Goal: Task Accomplishment & Management: Use online tool/utility

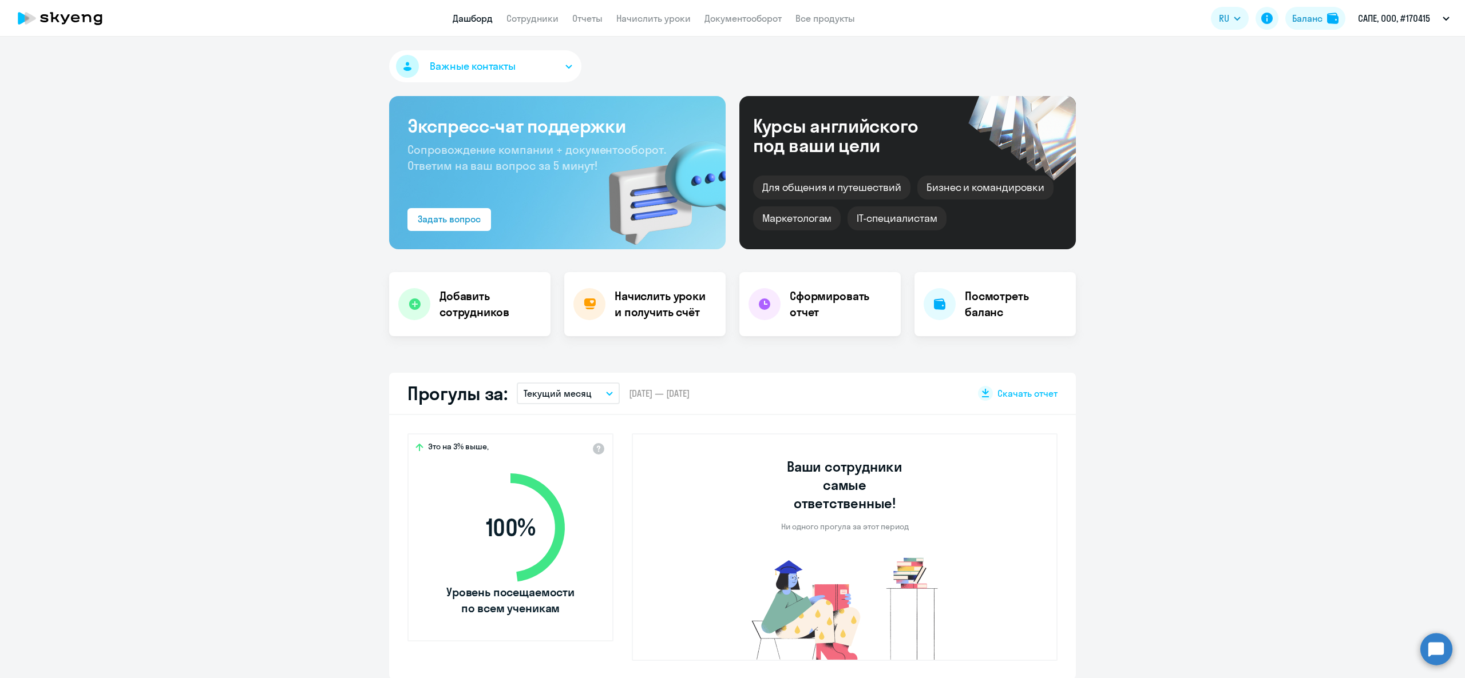
click at [532, 15] on link "Сотрудники" at bounding box center [532, 18] width 52 height 11
select select "30"
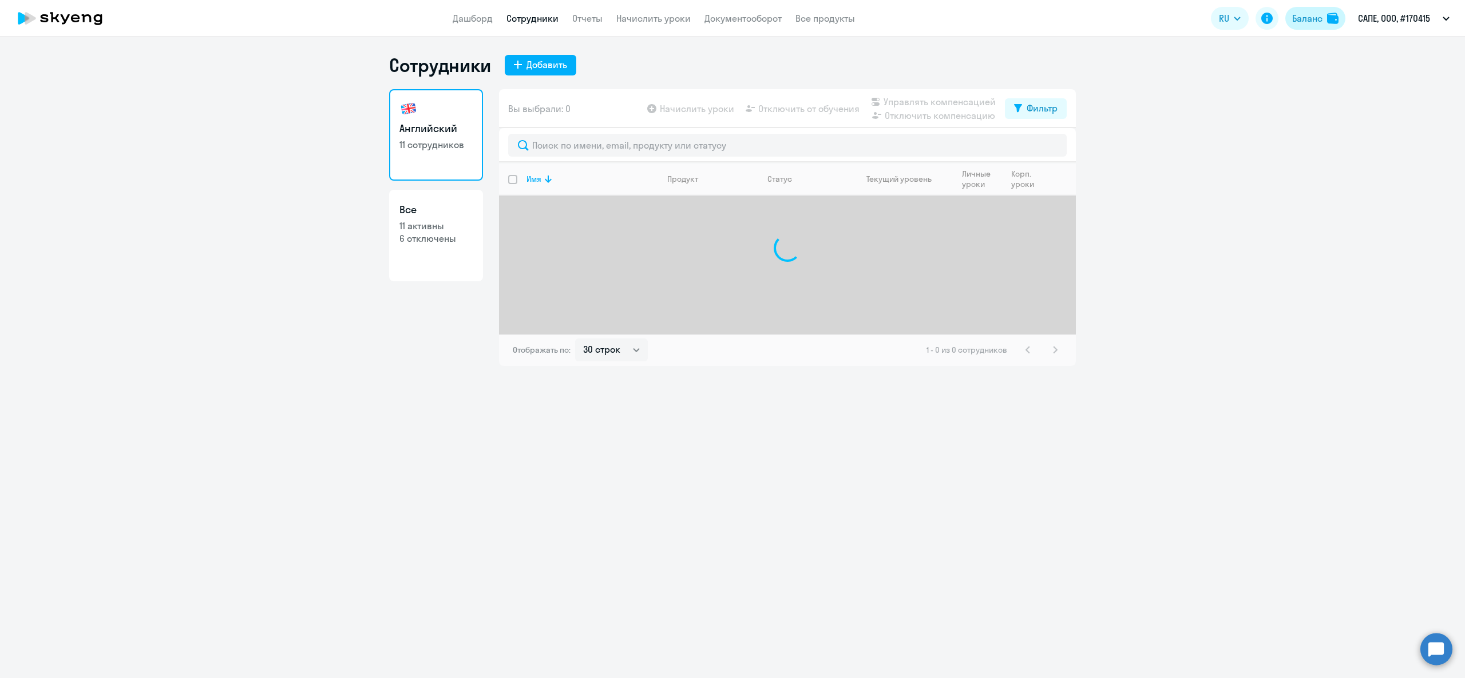
click at [1330, 21] on img at bounding box center [1332, 18] width 11 height 11
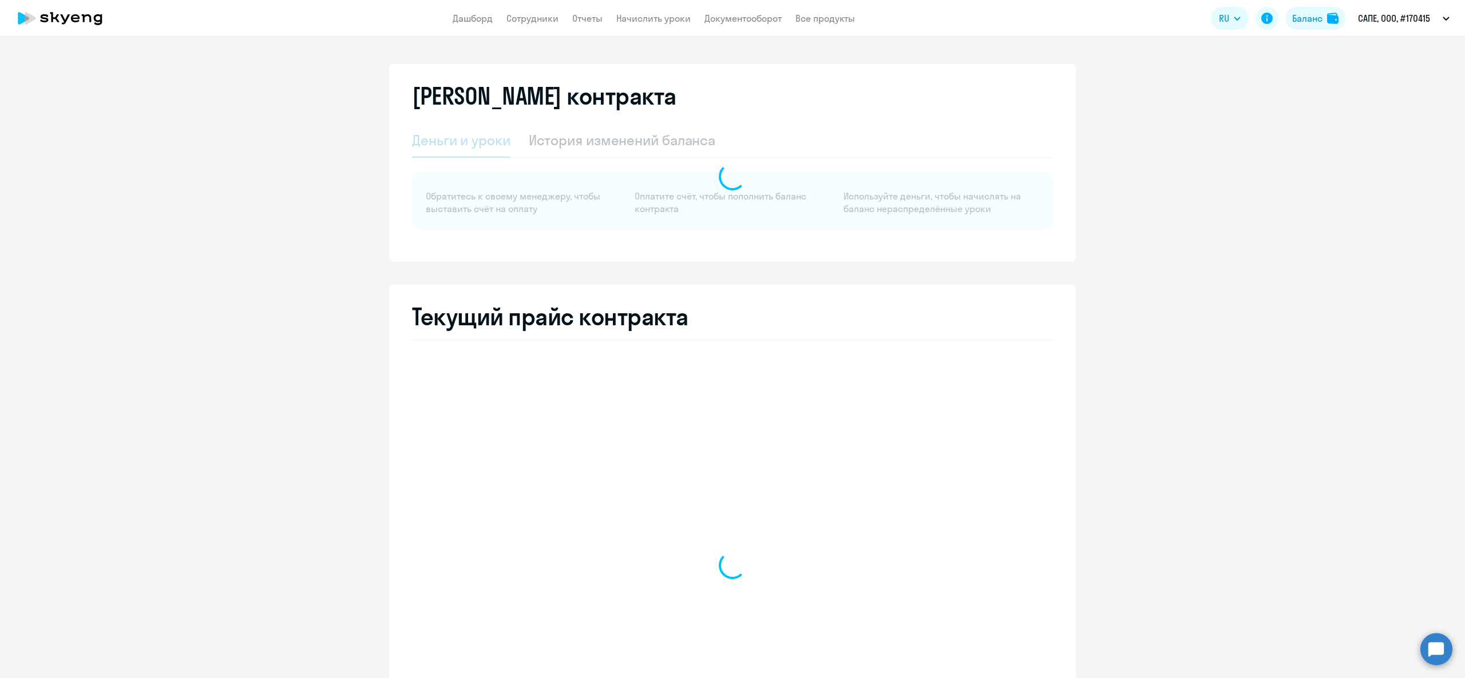
select select "english_adult_not_native_speaker"
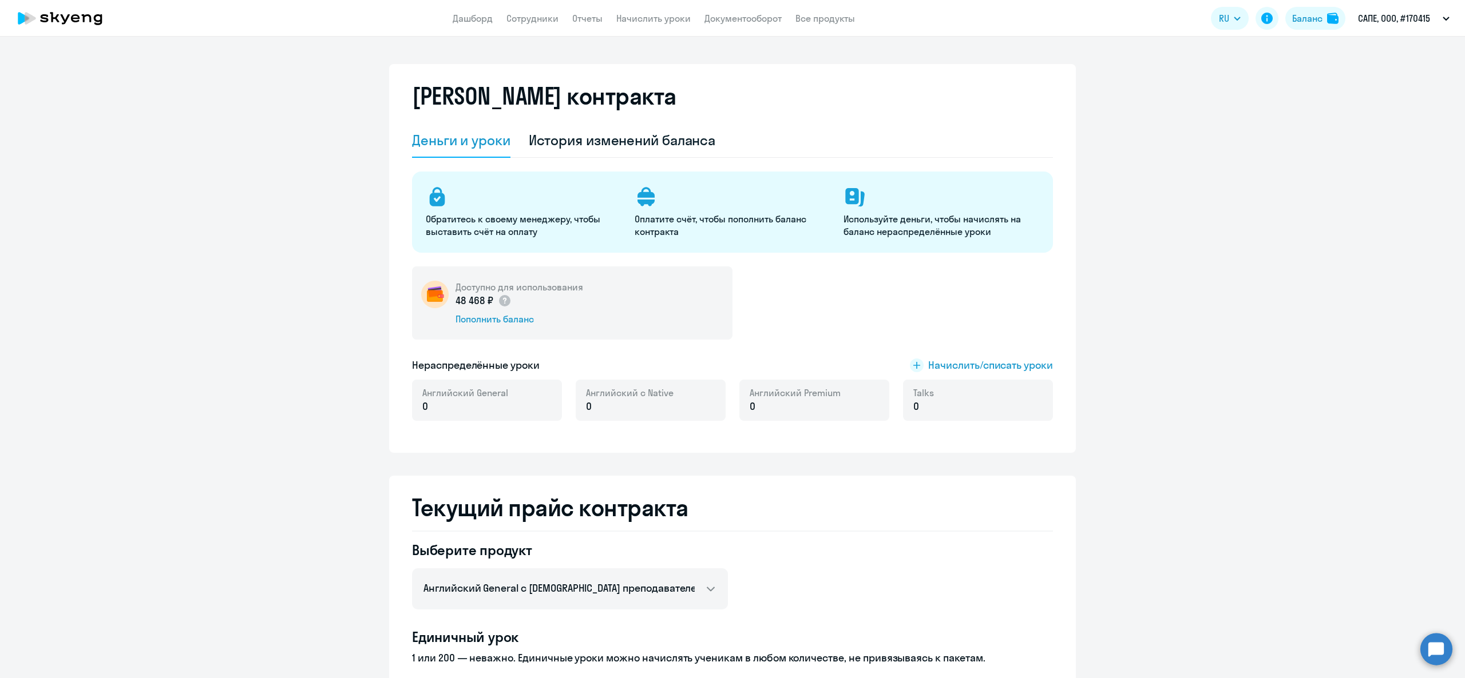
click at [675, 27] on app-header "Дашборд Сотрудники Отчеты Начислить уроки Документооборот Все продукты Дашборд …" at bounding box center [732, 18] width 1465 height 37
click at [673, 27] on app-header "Дашборд Сотрудники Отчеты Начислить уроки Документооборот Все продукты Дашборд …" at bounding box center [732, 18] width 1465 height 37
click at [668, 20] on link "Начислить уроки" at bounding box center [653, 18] width 74 height 11
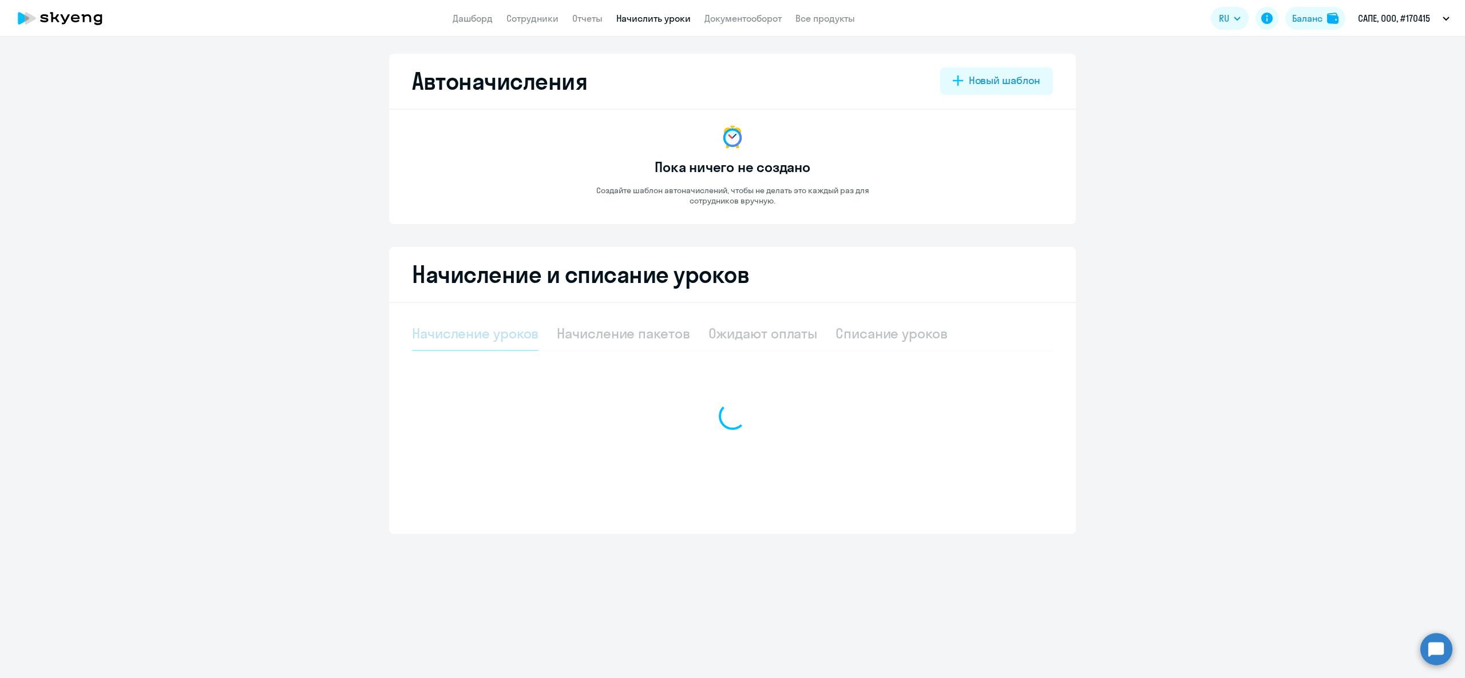
select select "10"
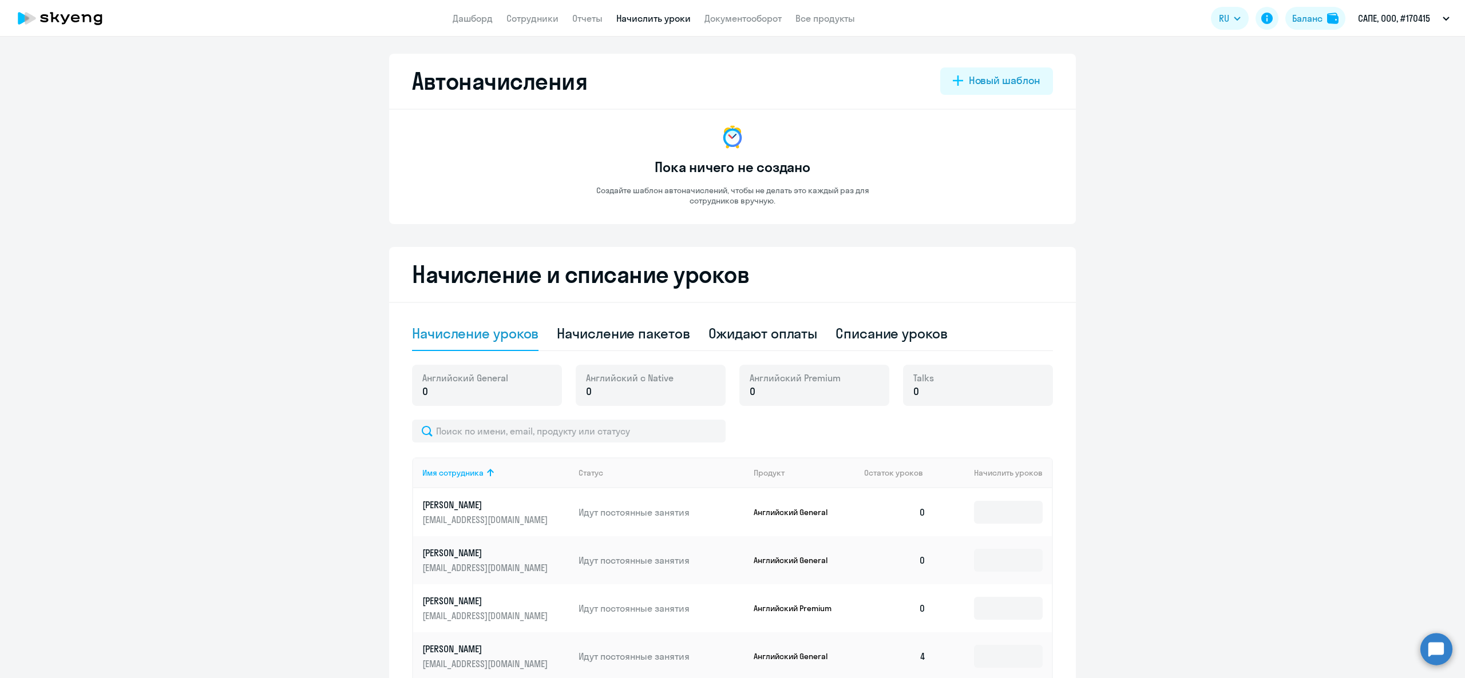
click at [635, 20] on link "Начислить уроки" at bounding box center [653, 18] width 74 height 11
click at [850, 334] on div "Списание уроков" at bounding box center [891, 333] width 112 height 18
select select "10"
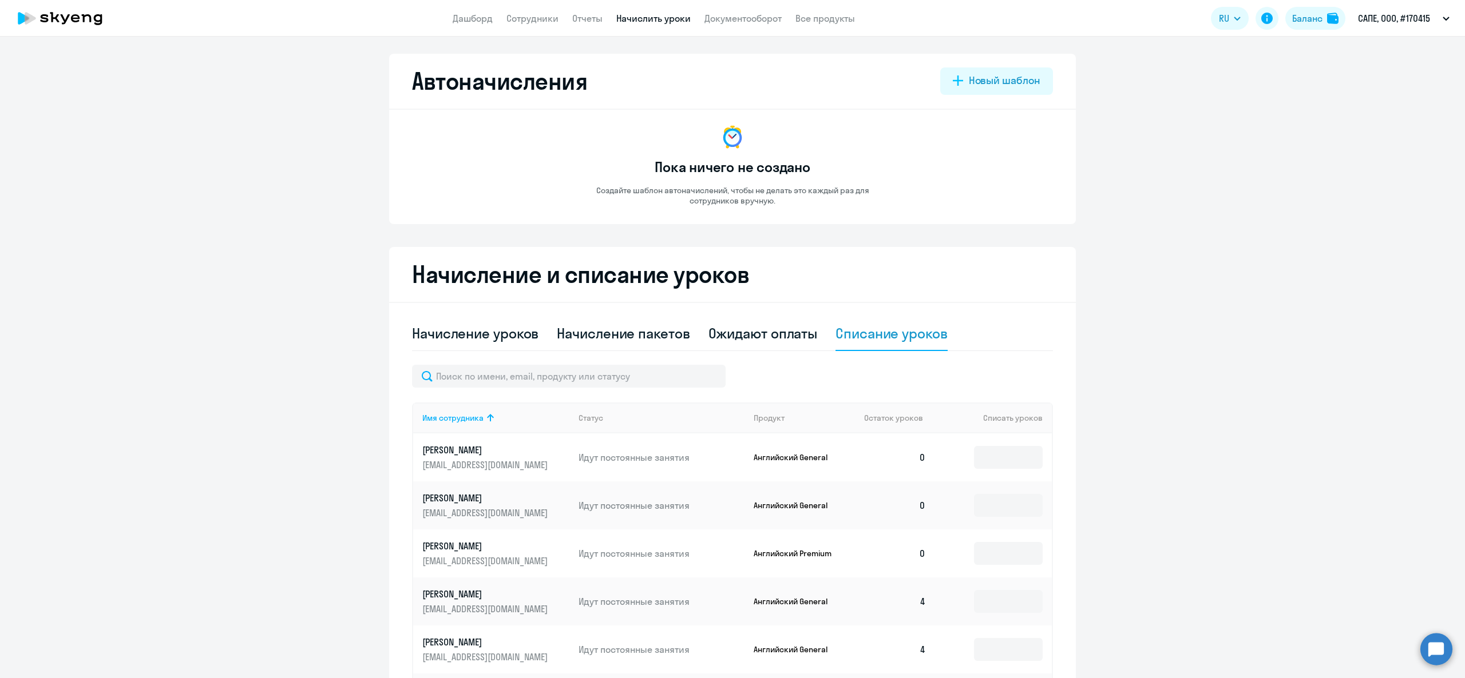
scroll to position [332, 0]
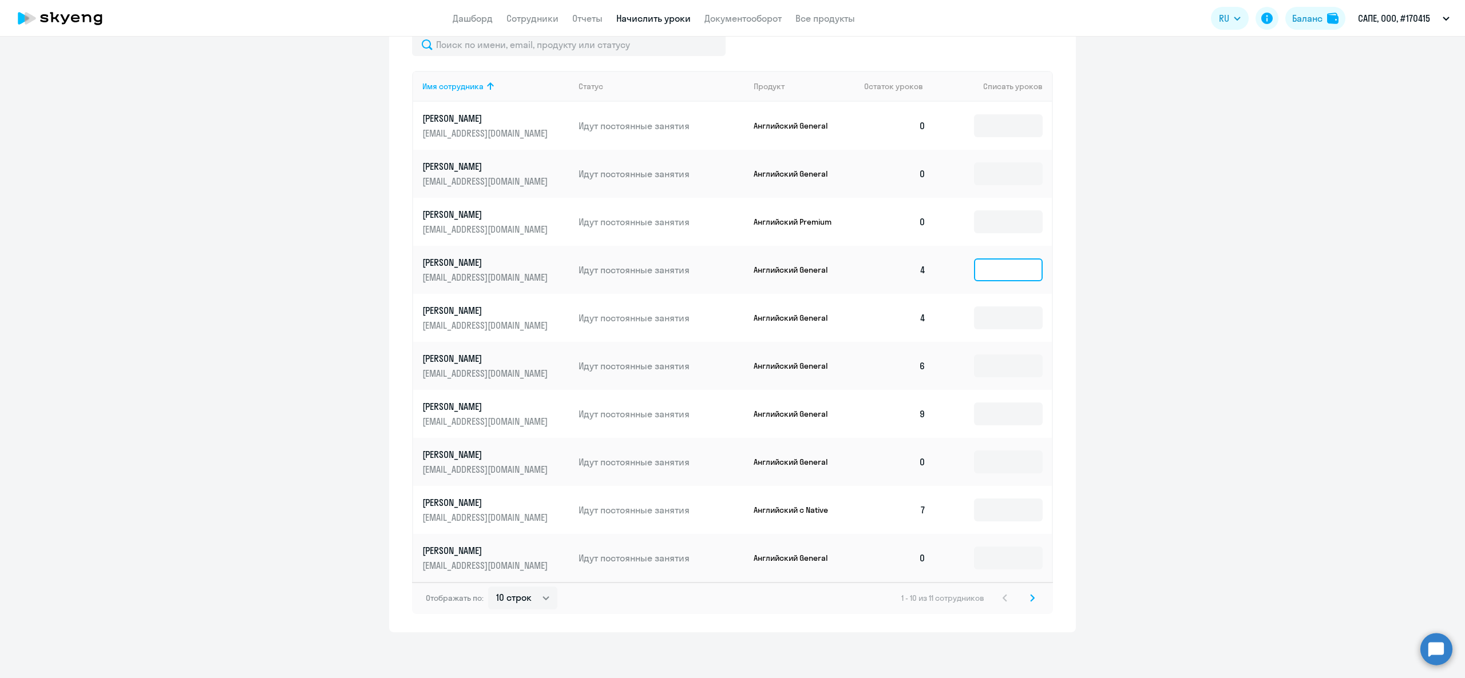
click at [994, 279] on input at bounding box center [1008, 270] width 69 height 23
type input "4"
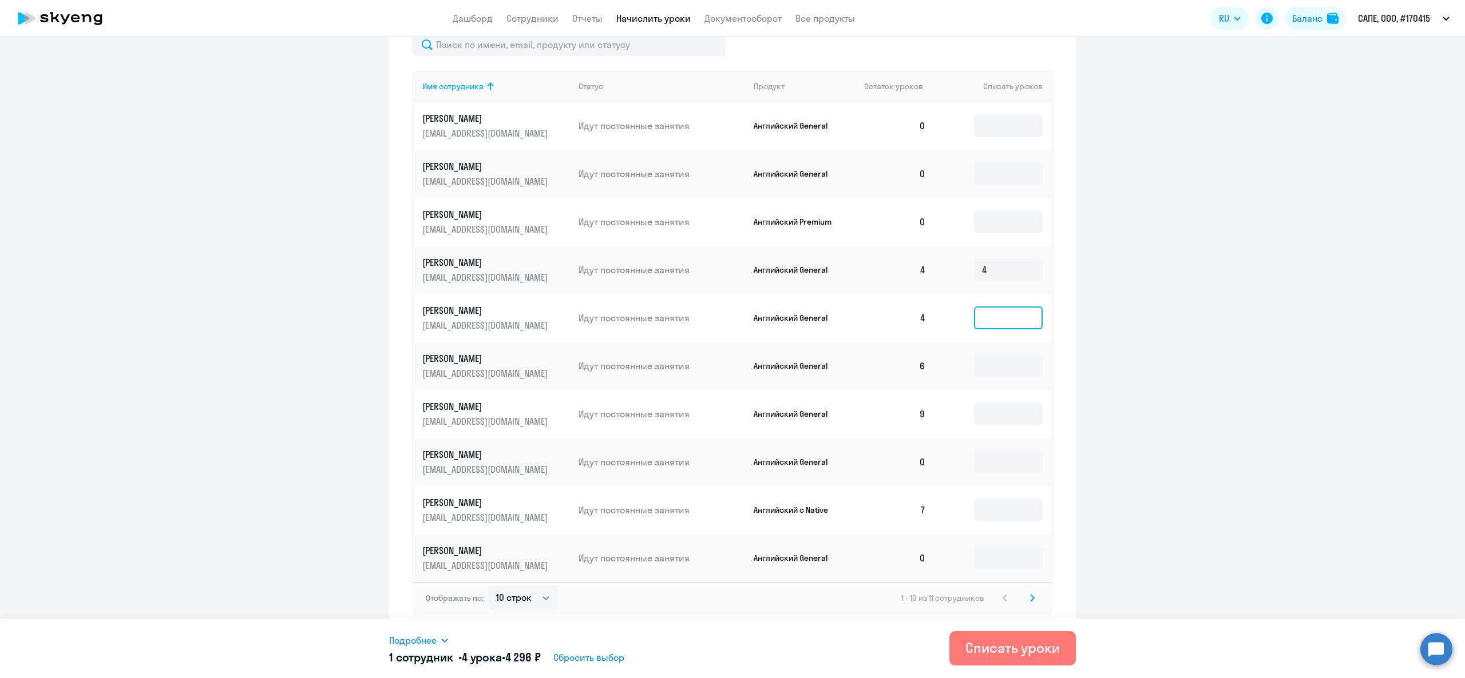
click at [1000, 319] on input at bounding box center [1008, 318] width 69 height 23
type input "4"
click at [1002, 378] on td at bounding box center [993, 366] width 117 height 48
click at [997, 362] on input at bounding box center [1008, 366] width 69 height 23
click at [992, 406] on input at bounding box center [1008, 414] width 69 height 23
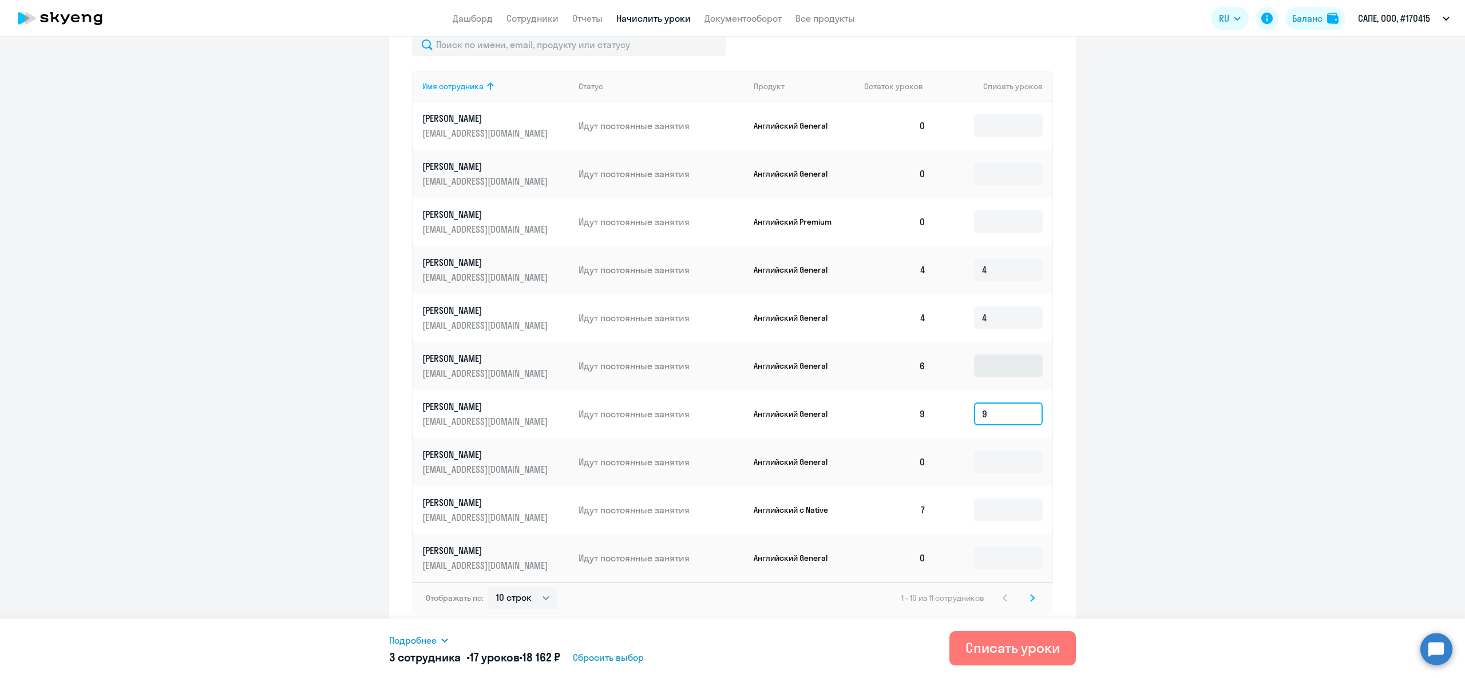
type input "9"
click at [1010, 366] on input at bounding box center [1008, 366] width 69 height 23
type input "6"
click at [998, 509] on input at bounding box center [1008, 510] width 69 height 23
type input "7"
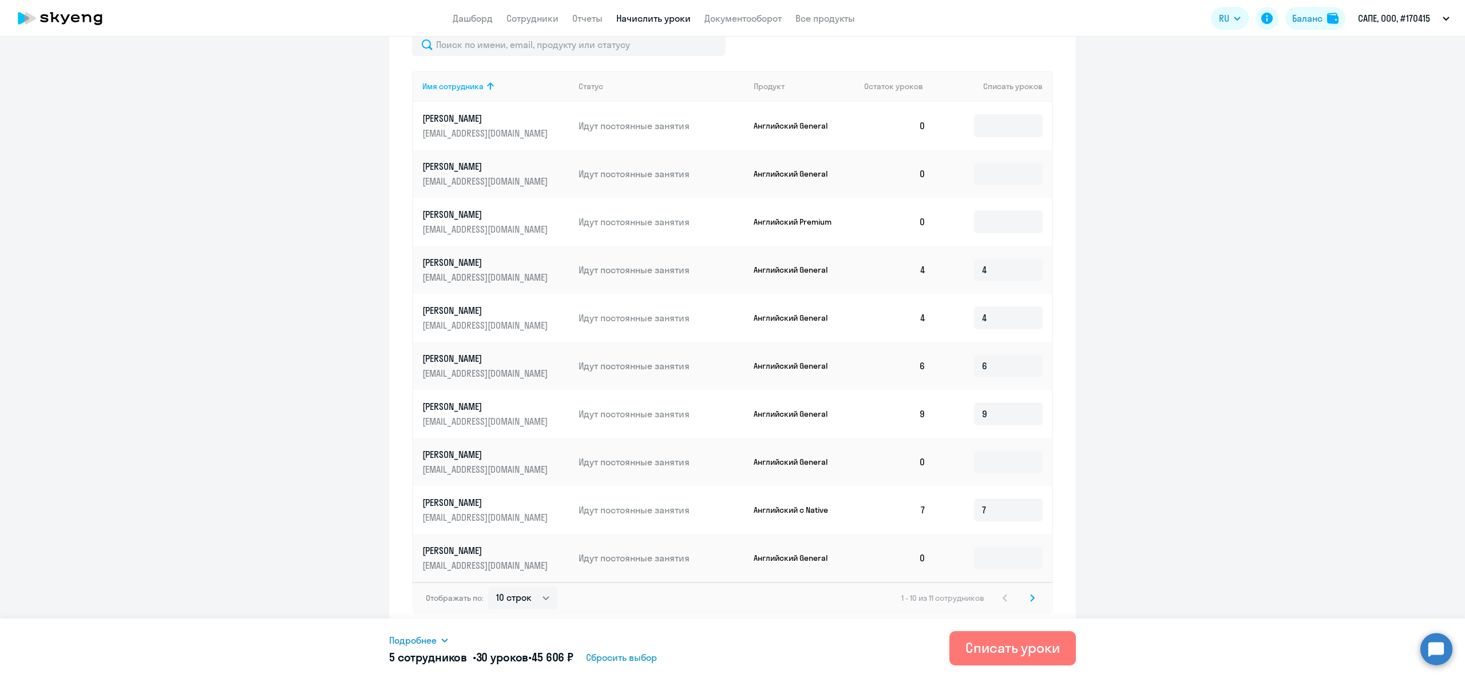
click at [1025, 596] on svg-icon at bounding box center [1032, 599] width 14 height 14
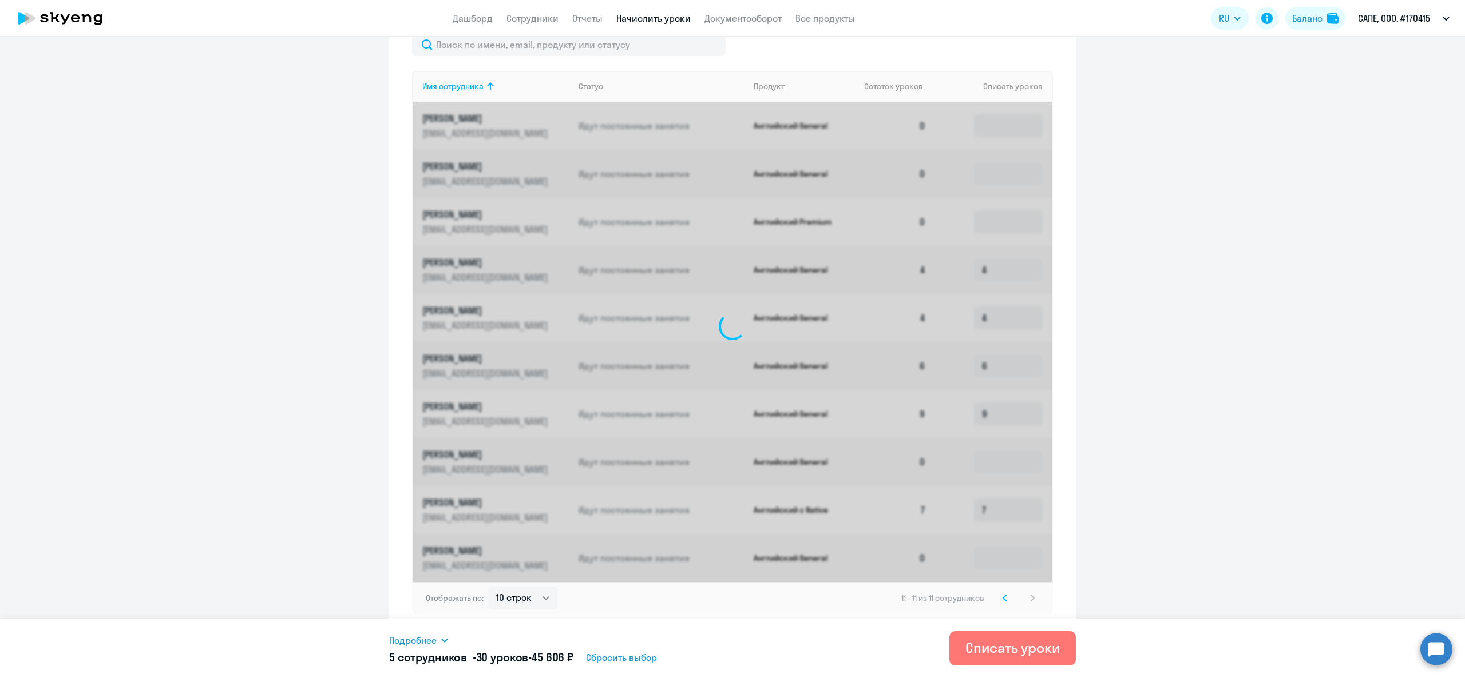
scroll to position [0, 0]
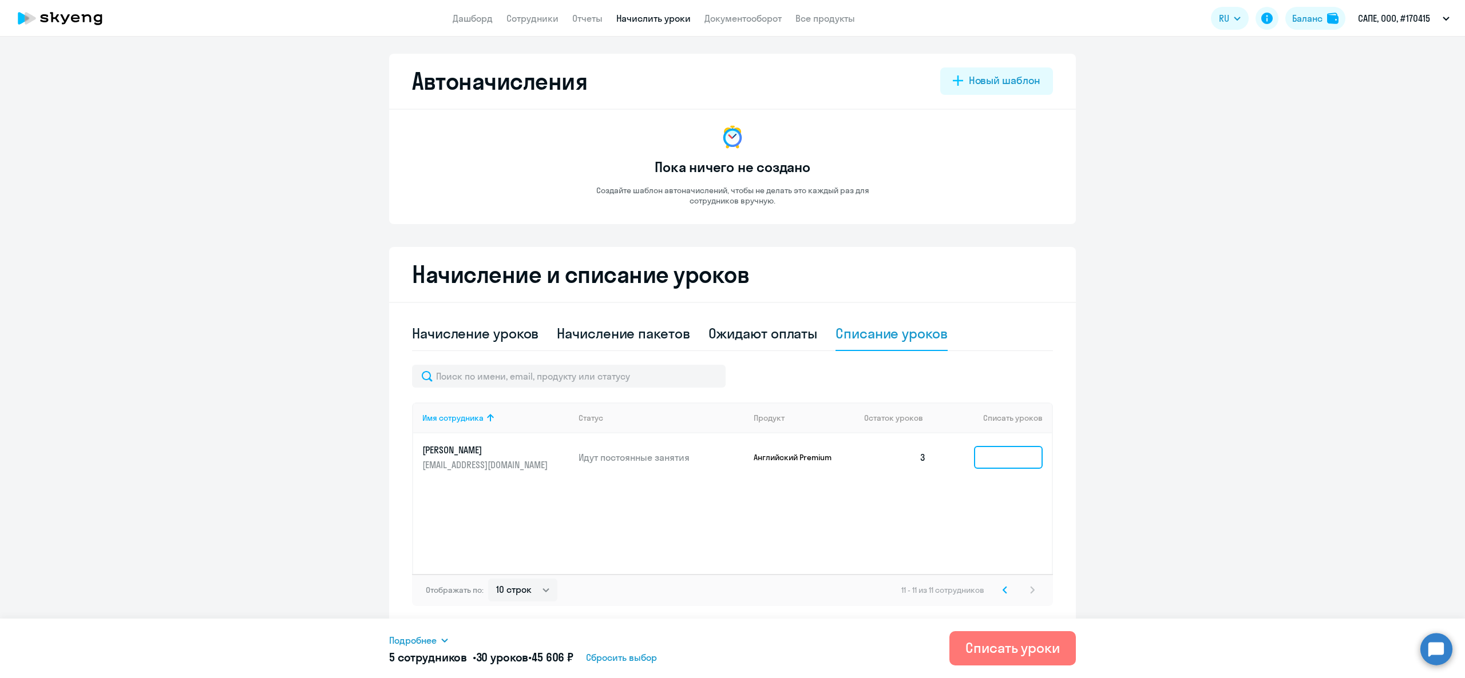
click at [1007, 457] on input at bounding box center [1008, 457] width 69 height 23
type input "4"
type input "3"
click at [634, 657] on span "Сбросить выбор" at bounding box center [615, 658] width 71 height 14
